Goal: Information Seeking & Learning: Learn about a topic

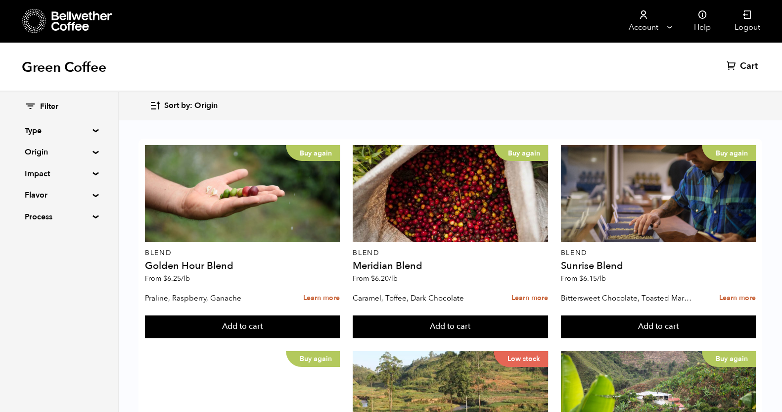
scroll to position [619, 0]
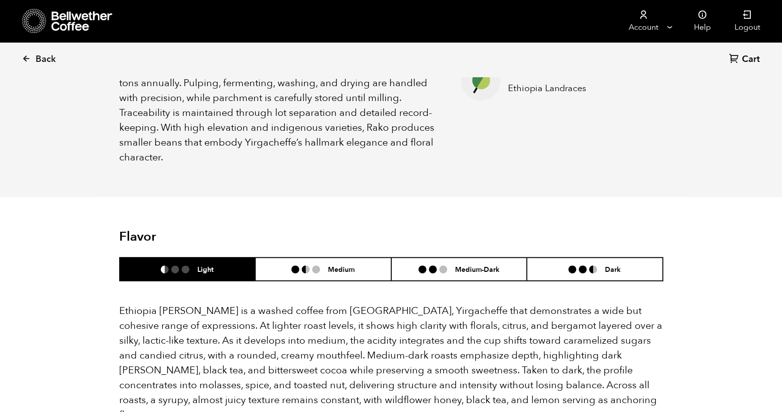
scroll to position [433, 0]
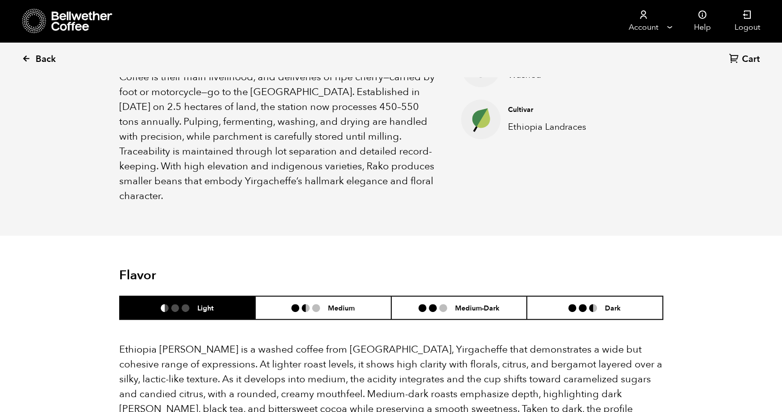
click at [23, 54] on icon at bounding box center [26, 58] width 9 height 9
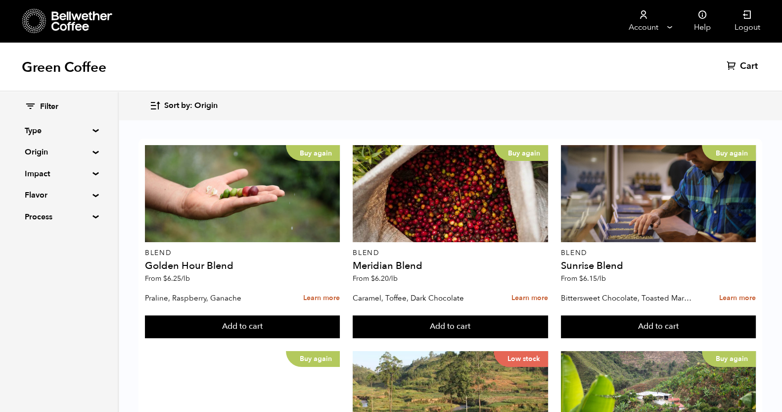
scroll to position [804, 0]
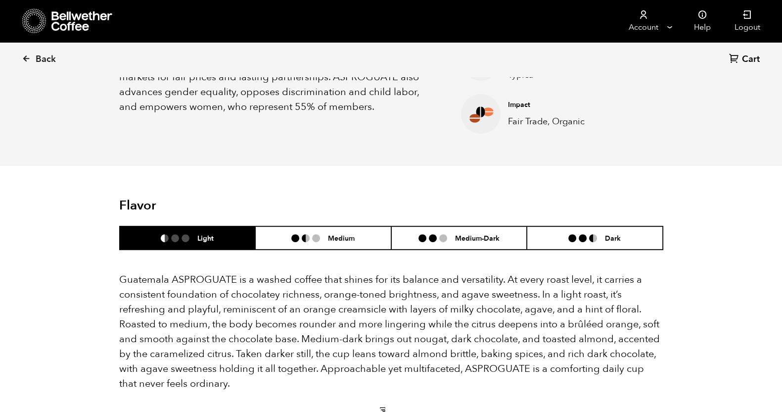
scroll to position [494, 0]
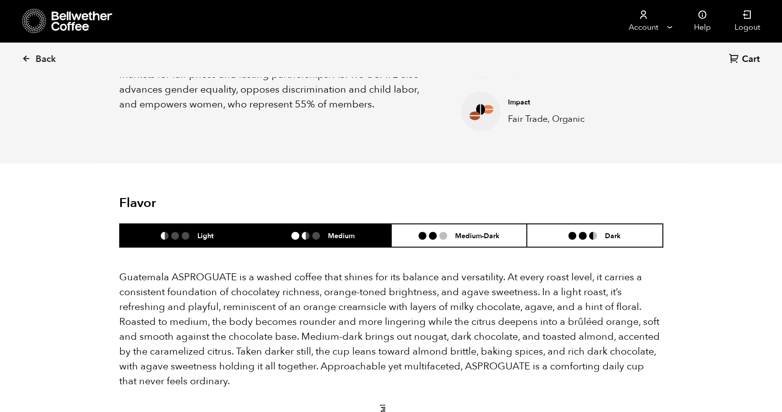
click at [322, 241] on li "Medium" at bounding box center [323, 235] width 136 height 23
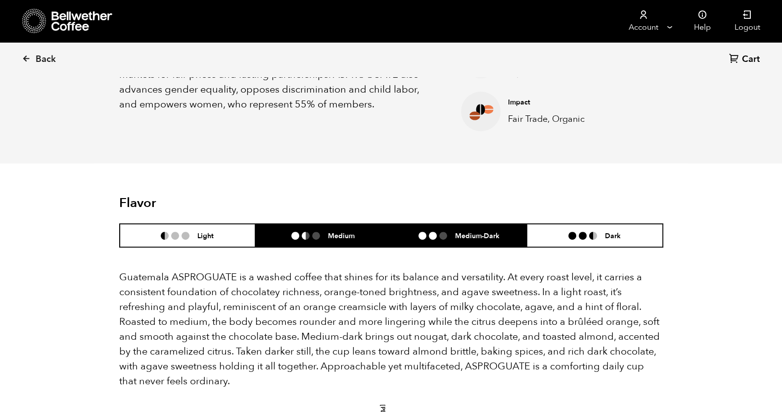
click at [466, 241] on li "Medium-Dark" at bounding box center [459, 235] width 136 height 23
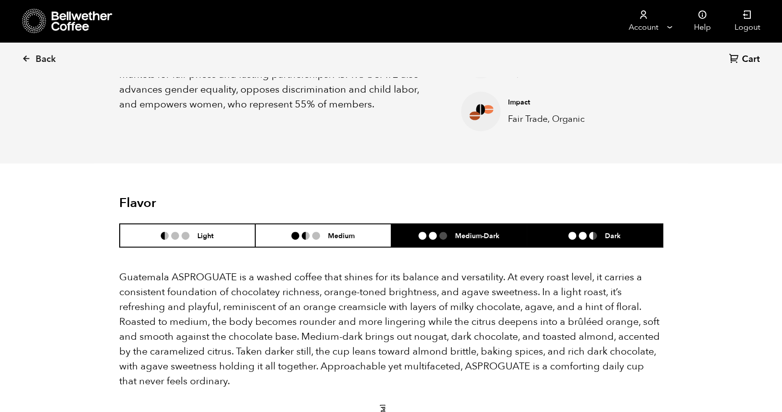
click at [552, 240] on li "Dark" at bounding box center [595, 235] width 136 height 23
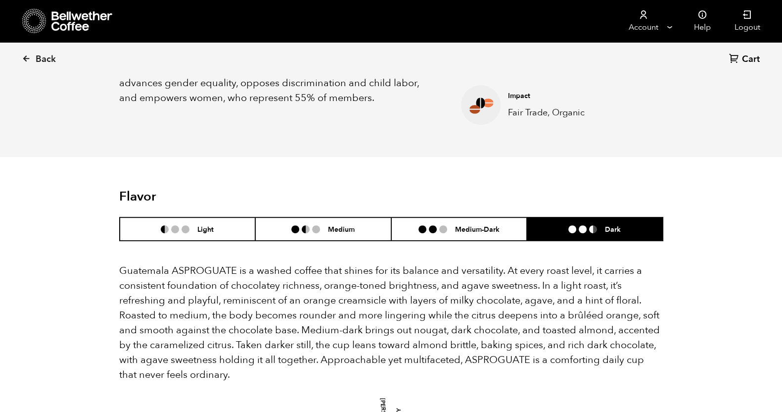
scroll to position [557, 0]
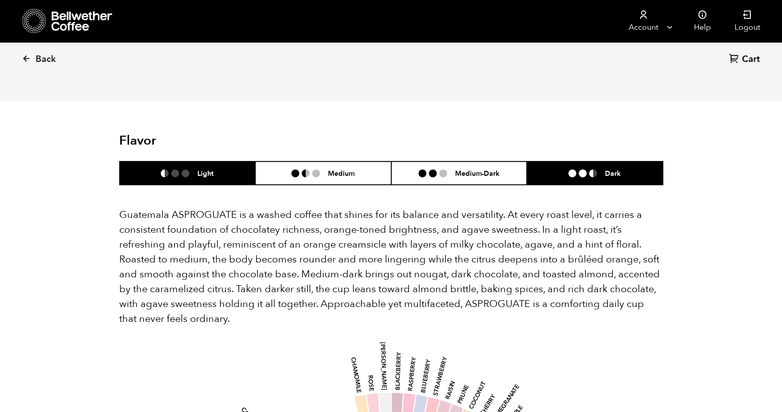
click at [191, 176] on ul at bounding box center [179, 173] width 37 height 8
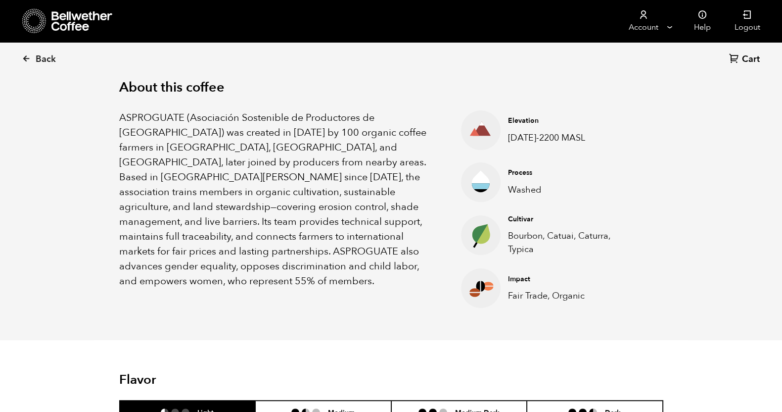
scroll to position [186, 0]
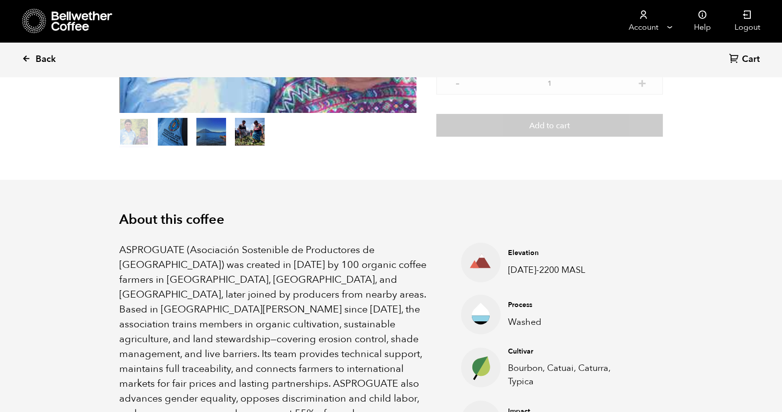
click at [25, 56] on icon at bounding box center [26, 58] width 9 height 9
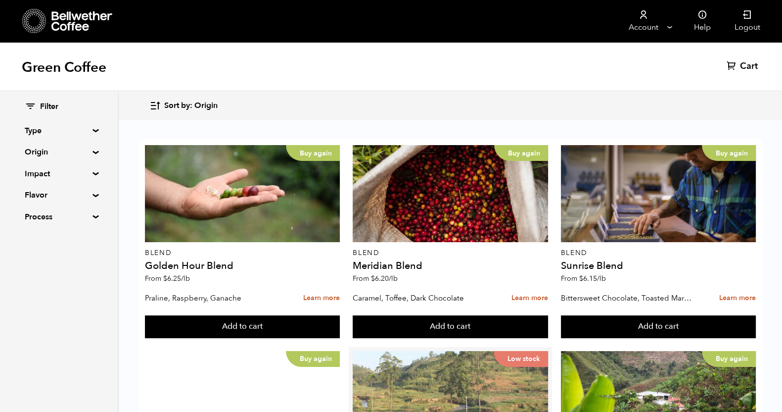
scroll to position [866, 0]
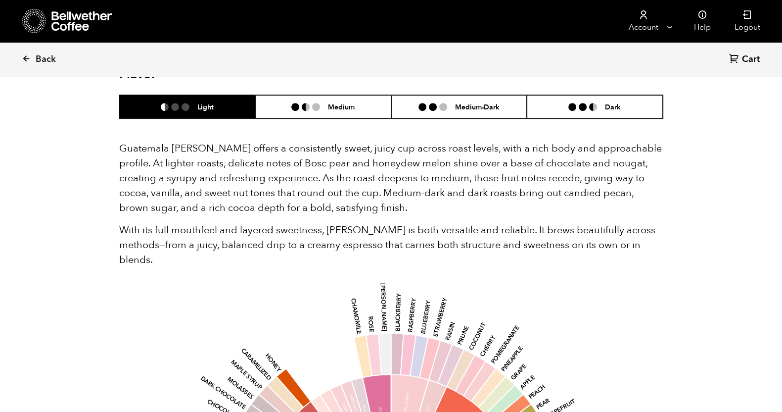
scroll to position [619, 0]
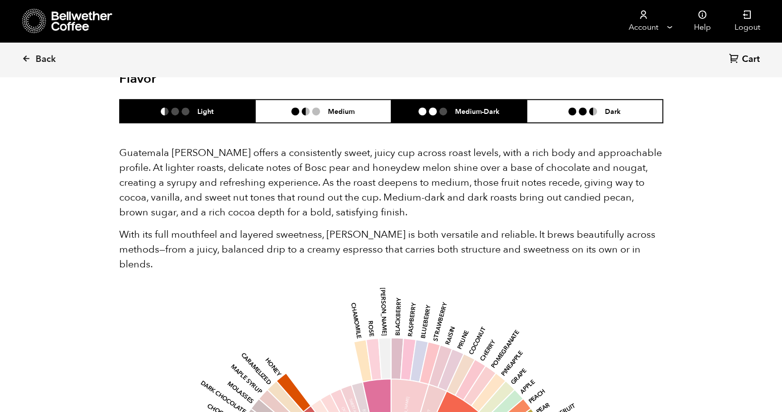
click at [493, 113] on h6 "Medium-Dark" at bounding box center [477, 111] width 45 height 8
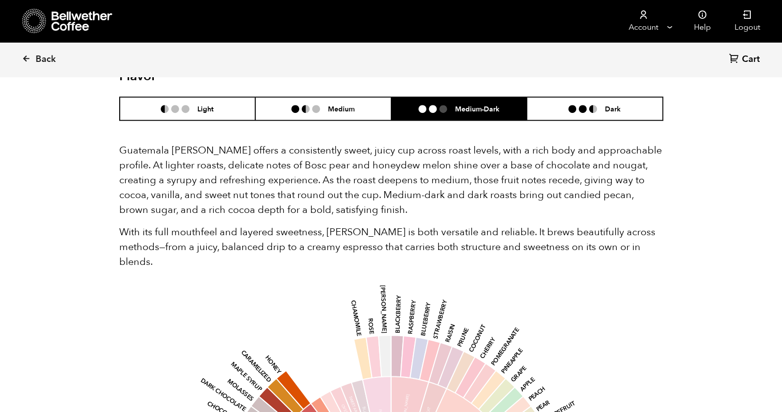
scroll to position [557, 0]
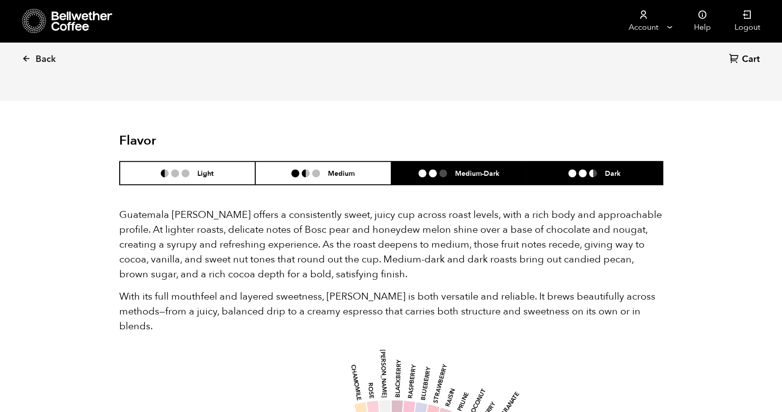
click at [612, 178] on li "Dark" at bounding box center [595, 172] width 136 height 23
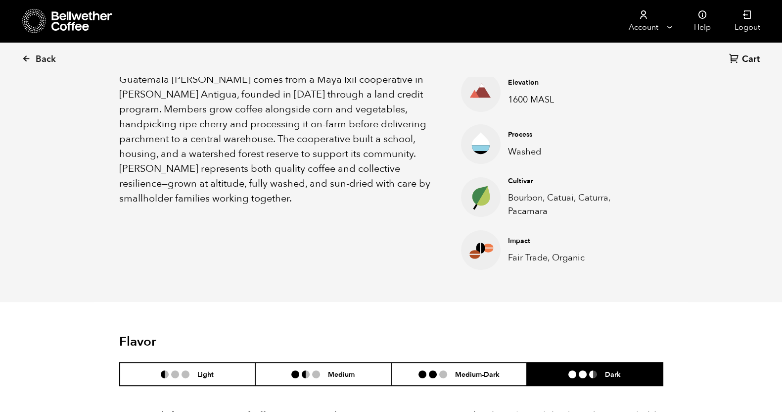
scroll to position [309, 0]
